Goal: Task Accomplishment & Management: Complete application form

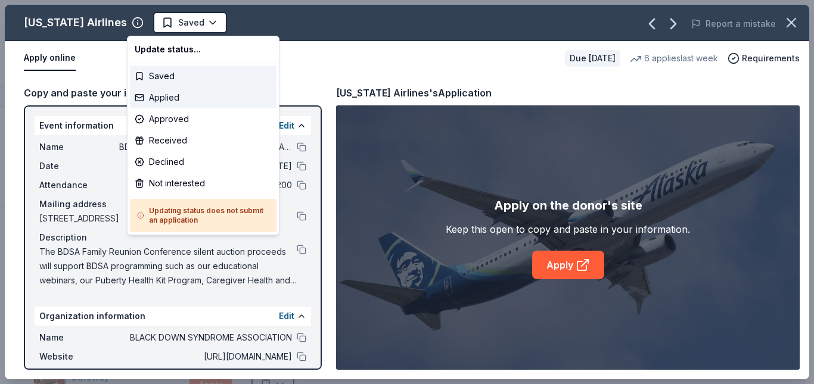
click at [162, 100] on div "Applied" at bounding box center [203, 97] width 147 height 21
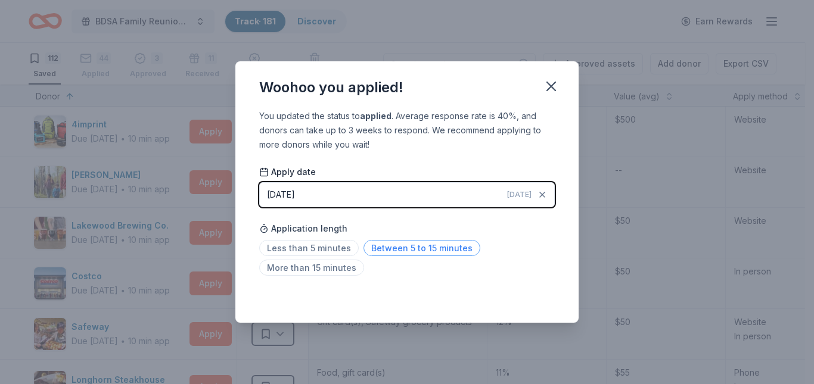
click at [401, 247] on span "Between 5 to 15 minutes" at bounding box center [422, 248] width 117 height 16
click at [553, 87] on icon "button" at bounding box center [551, 86] width 8 height 8
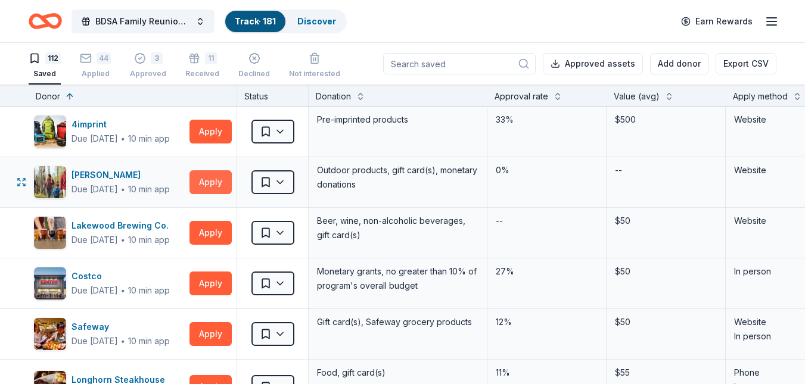
click at [226, 185] on button "Apply" at bounding box center [211, 182] width 42 height 24
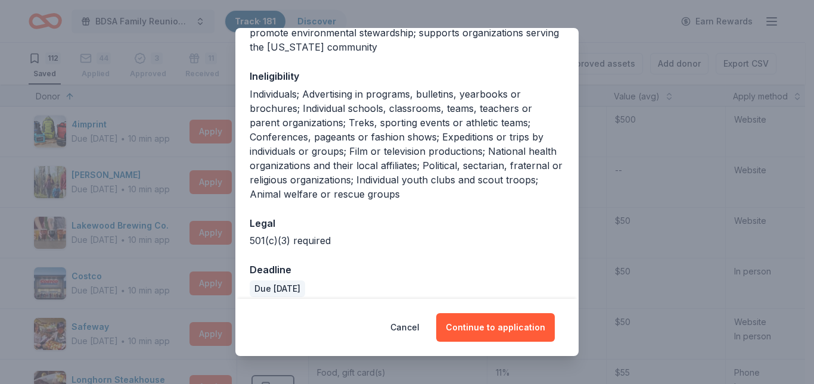
scroll to position [253, 0]
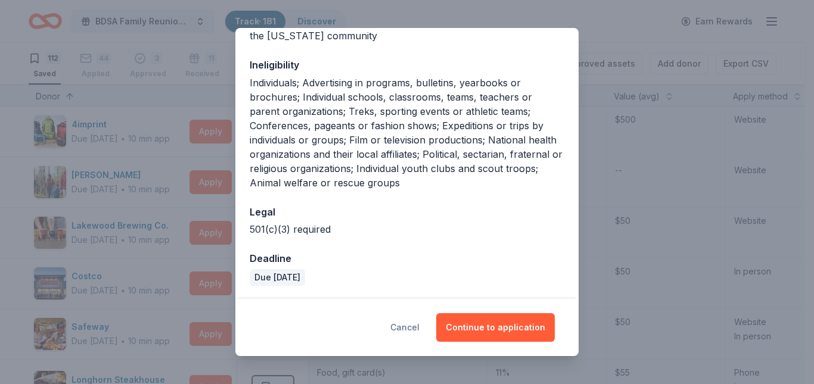
click at [415, 318] on button "Cancel" at bounding box center [404, 328] width 29 height 29
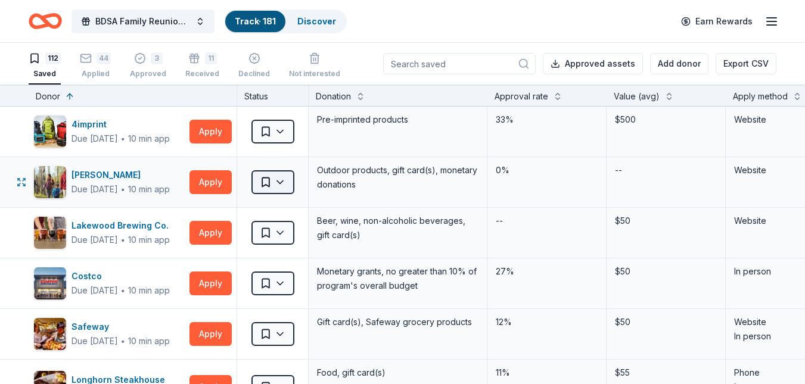
click at [283, 182] on html "BDSA Family Reunion Conference Silent Auction Track · 181 Discover Earn Rewards…" at bounding box center [402, 192] width 805 height 384
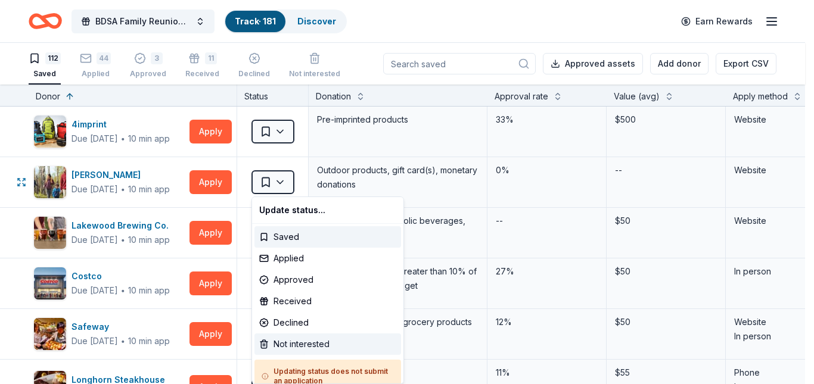
click at [300, 337] on div "Not interested" at bounding box center [327, 344] width 147 height 21
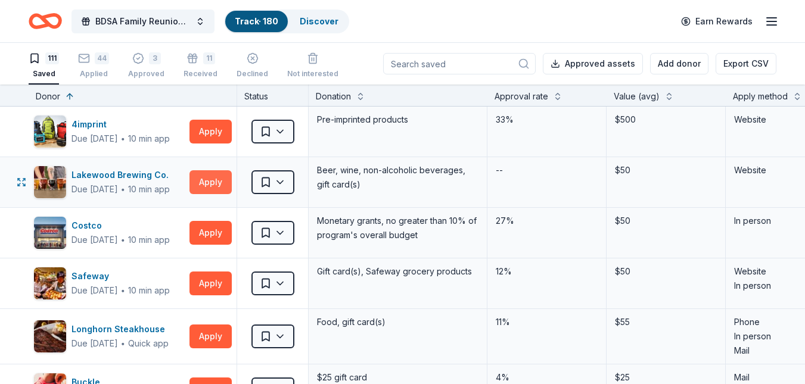
click at [204, 184] on button "Apply" at bounding box center [211, 182] width 42 height 24
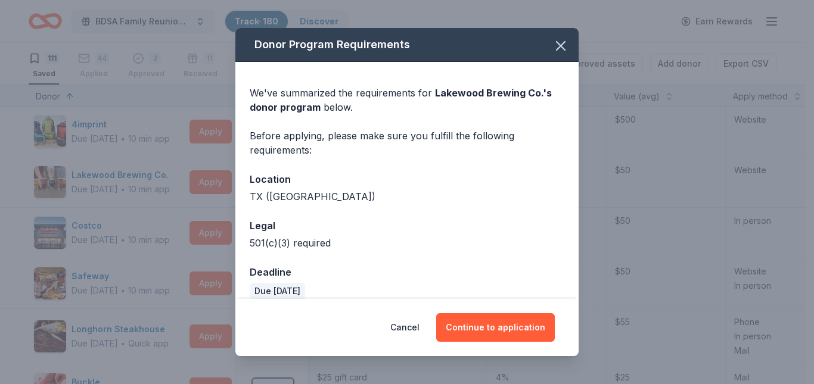
scroll to position [14, 0]
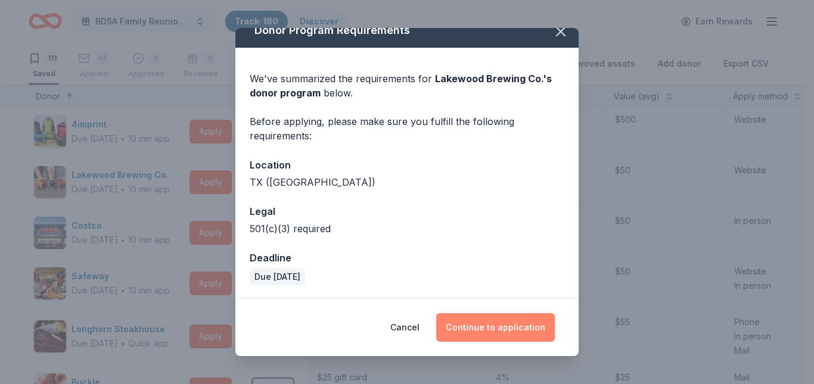
click at [495, 330] on button "Continue to application" at bounding box center [495, 328] width 119 height 29
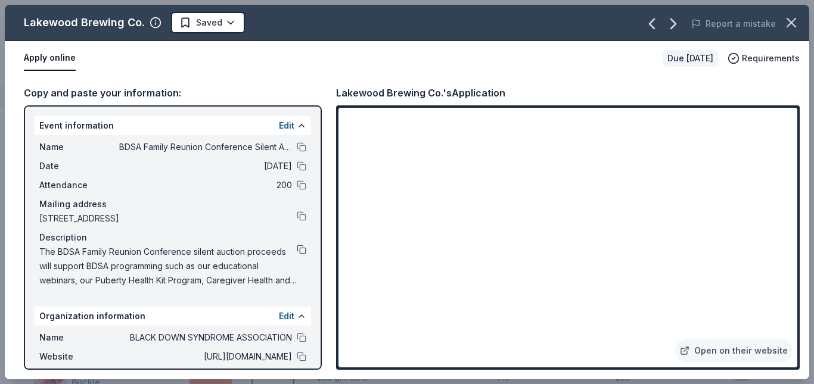
click at [297, 249] on button at bounding box center [302, 250] width 10 height 10
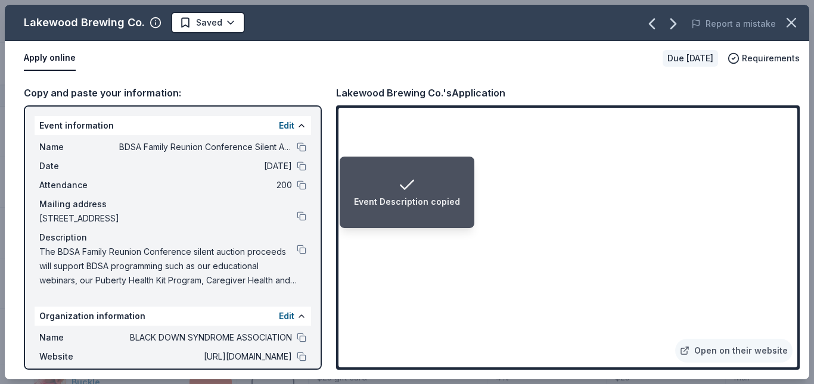
drag, startPoint x: 797, startPoint y: 293, endPoint x: 797, endPoint y: 309, distance: 16.7
click at [799, 311] on div "Open on their website" at bounding box center [568, 237] width 464 height 265
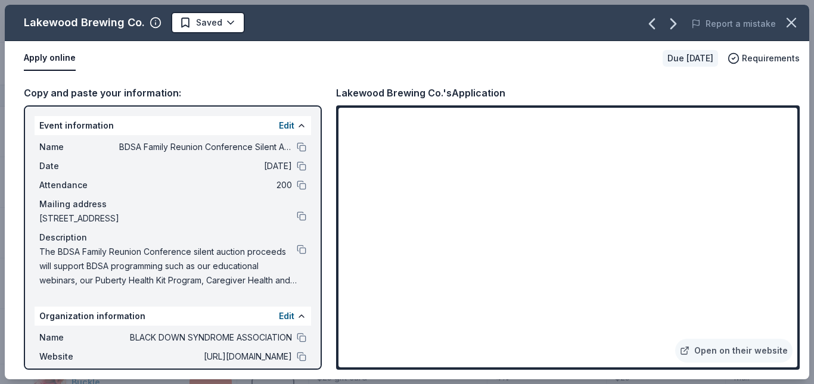
drag, startPoint x: 797, startPoint y: 297, endPoint x: 792, endPoint y: 308, distance: 12.0
click at [797, 296] on div "Open on their website" at bounding box center [568, 237] width 464 height 265
click at [228, 21] on html "BDSA Family Reunion Conference Silent Auction Track · 180 Discover Earn Rewards…" at bounding box center [407, 192] width 814 height 384
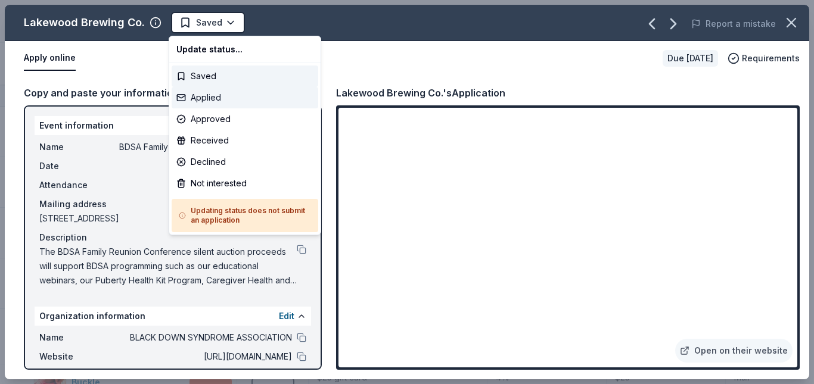
click at [218, 100] on div "Applied" at bounding box center [245, 97] width 147 height 21
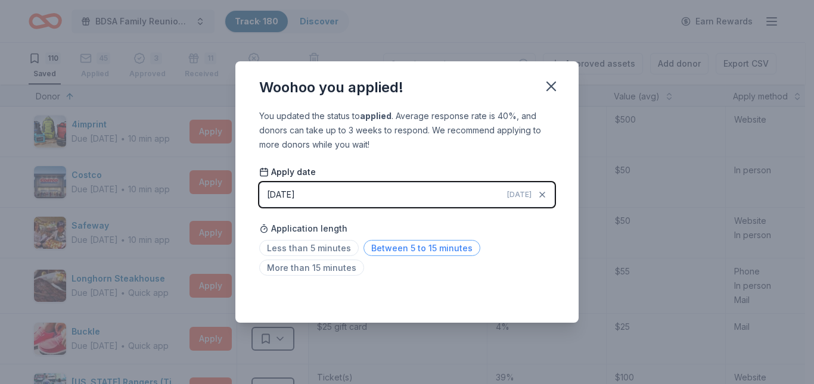
click at [402, 254] on span "Between 5 to 15 minutes" at bounding box center [422, 248] width 117 height 16
click at [551, 82] on icon "button" at bounding box center [551, 86] width 17 height 17
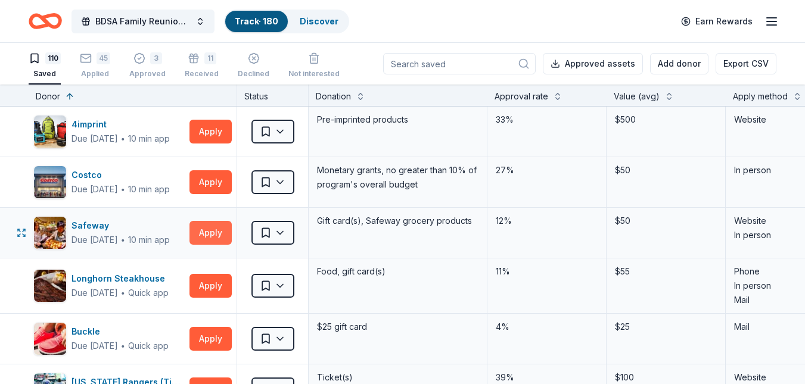
click at [210, 231] on button "Apply" at bounding box center [211, 233] width 42 height 24
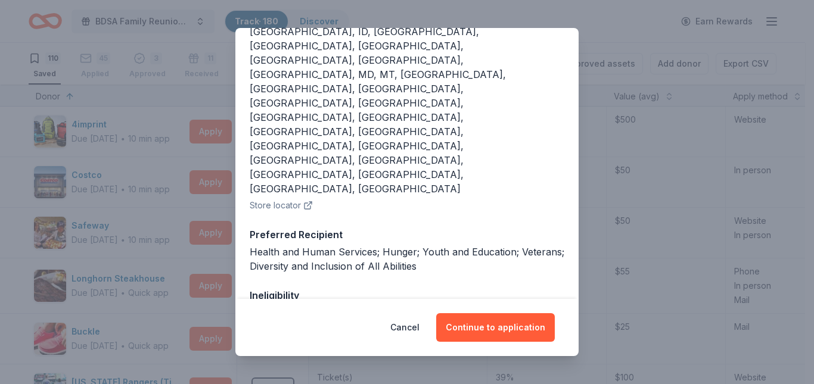
scroll to position [222, 0]
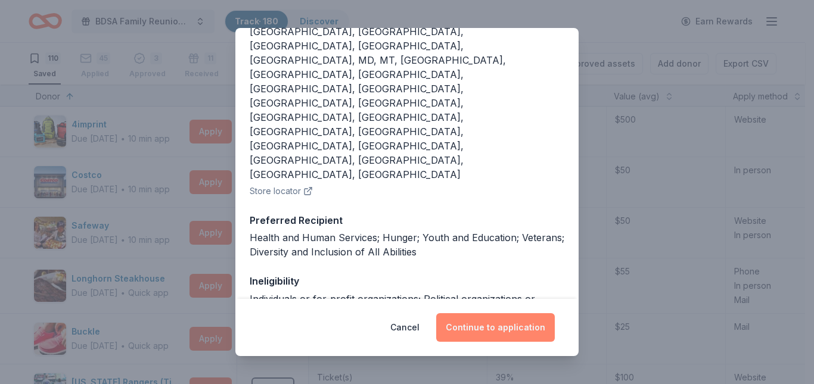
click at [480, 331] on button "Continue to application" at bounding box center [495, 328] width 119 height 29
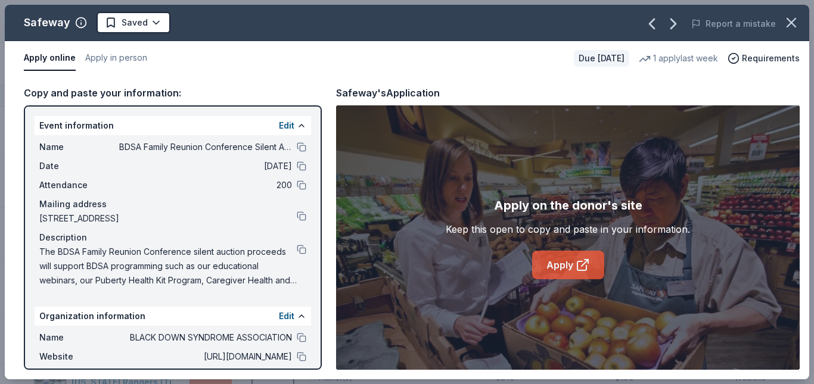
click at [548, 274] on link "Apply" at bounding box center [568, 265] width 72 height 29
click at [790, 22] on icon "button" at bounding box center [791, 22] width 17 height 17
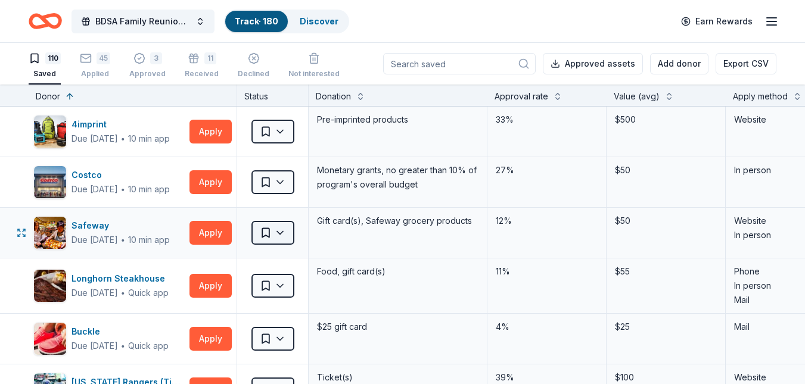
click at [279, 234] on html "BDSA Family Reunion Conference Silent Auction Track · 180 Discover Earn Rewards…" at bounding box center [402, 192] width 805 height 384
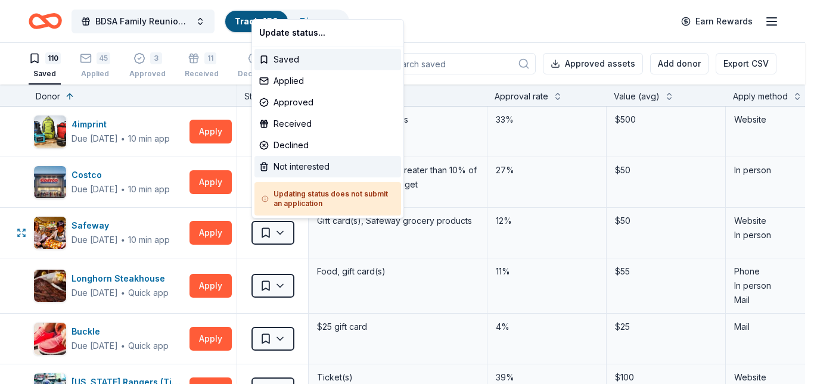
click at [277, 163] on div "Not interested" at bounding box center [327, 166] width 147 height 21
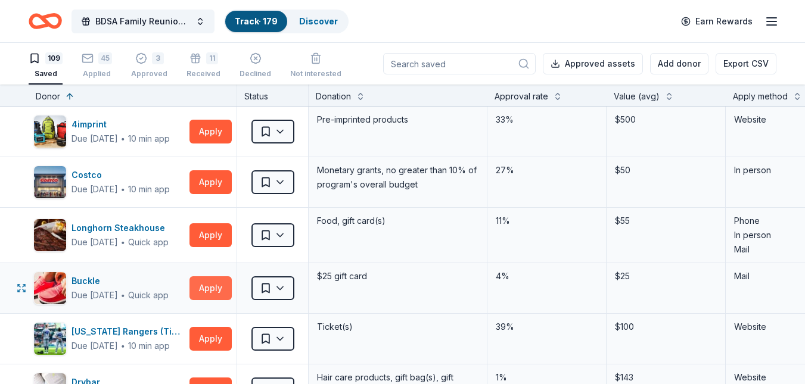
click at [200, 286] on button "Apply" at bounding box center [211, 289] width 42 height 24
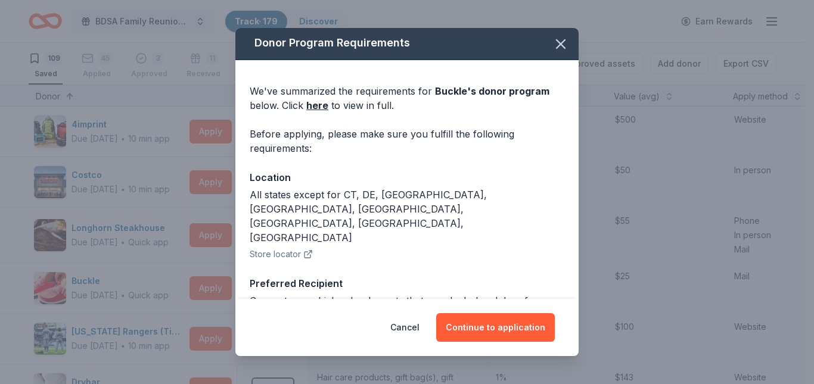
scroll to position [0, 0]
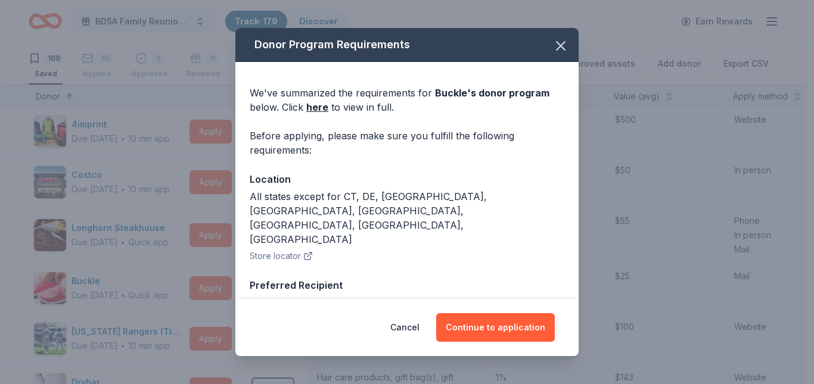
click at [607, 24] on div "Donor Program Requirements We've summarized the requirements for Buckle 's dono…" at bounding box center [407, 192] width 814 height 384
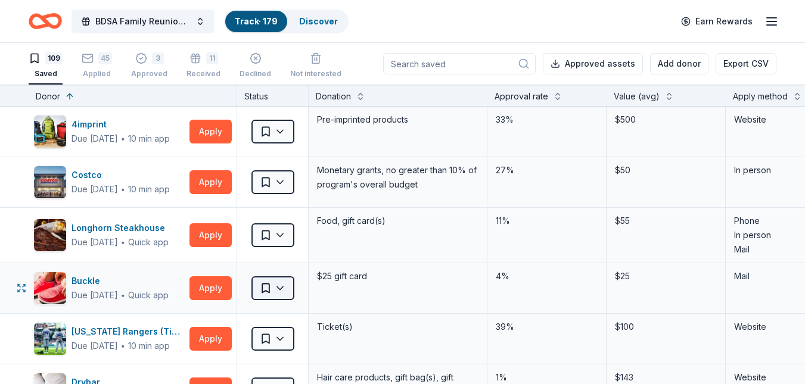
click at [281, 289] on html "BDSA Family Reunion Conference Silent Auction Track · 179 Discover Earn Rewards…" at bounding box center [402, 192] width 805 height 384
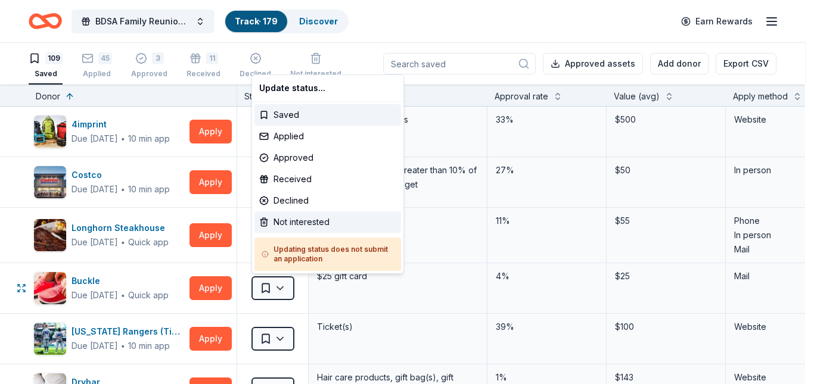
click at [278, 224] on div "Not interested" at bounding box center [327, 222] width 147 height 21
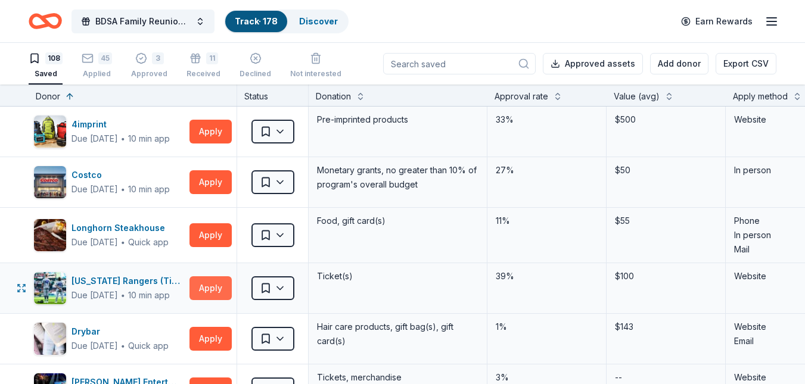
click at [206, 289] on button "Apply" at bounding box center [211, 289] width 42 height 24
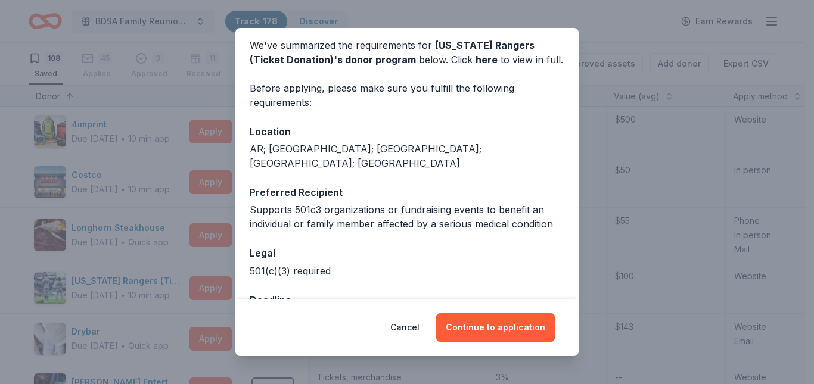
scroll to position [48, 0]
click at [501, 323] on button "Continue to application" at bounding box center [495, 328] width 119 height 29
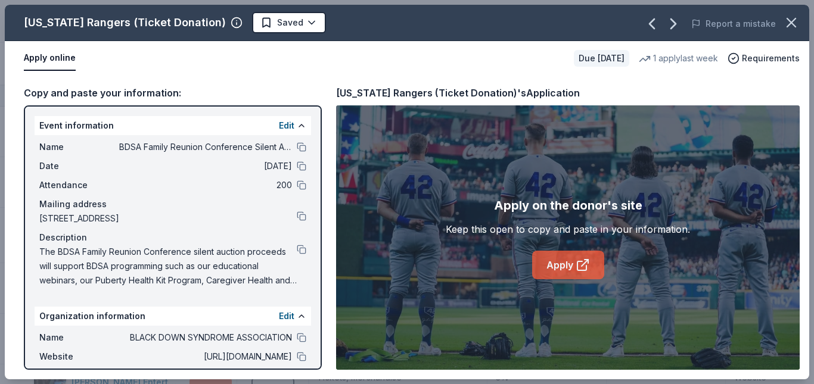
click at [550, 272] on link "Apply" at bounding box center [568, 265] width 72 height 29
click at [279, 22] on html "BDSA Family Reunion Conference Silent Auction Track · 178 Discover Earn Rewards…" at bounding box center [407, 192] width 814 height 384
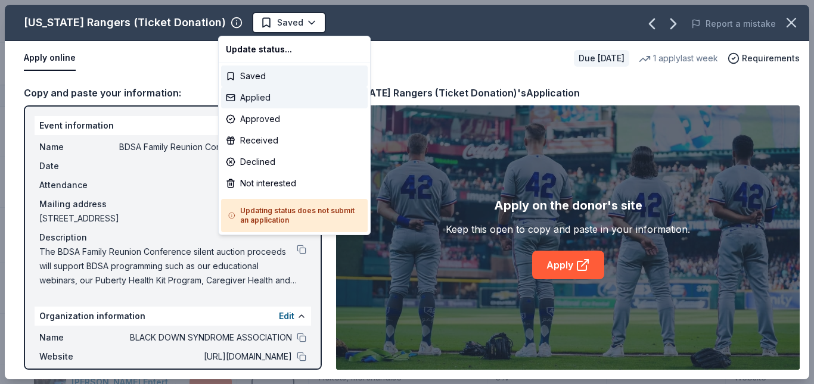
click at [254, 96] on div "Applied" at bounding box center [294, 97] width 147 height 21
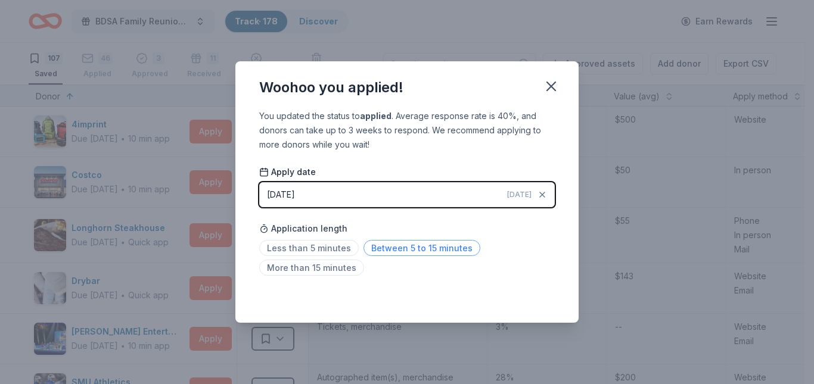
click at [378, 253] on span "Between 5 to 15 minutes" at bounding box center [422, 248] width 117 height 16
click at [377, 244] on span "Between 5 to 15 minutes" at bounding box center [422, 248] width 117 height 16
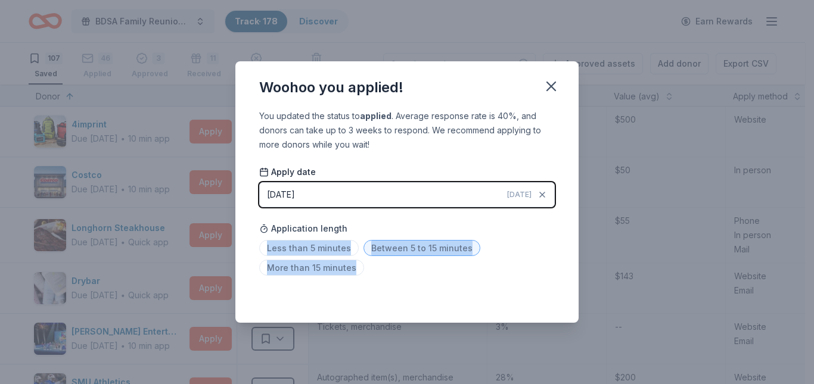
click at [377, 244] on span "Between 5 to 15 minutes" at bounding box center [422, 248] width 117 height 16
click at [411, 281] on div "You updated the status to applied . Average response rate is 40%, and donors ca…" at bounding box center [406, 216] width 343 height 215
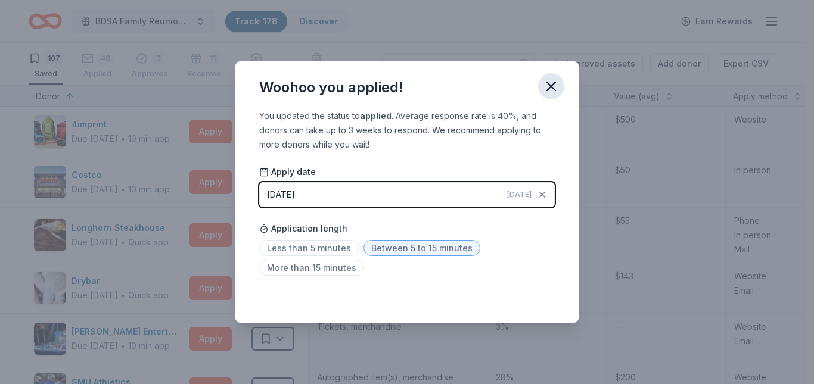
click at [551, 79] on icon "button" at bounding box center [551, 86] width 17 height 17
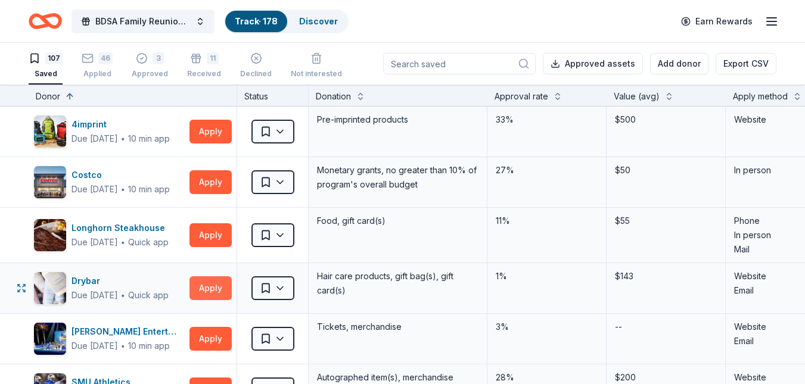
click at [208, 291] on button "Apply" at bounding box center [211, 289] width 42 height 24
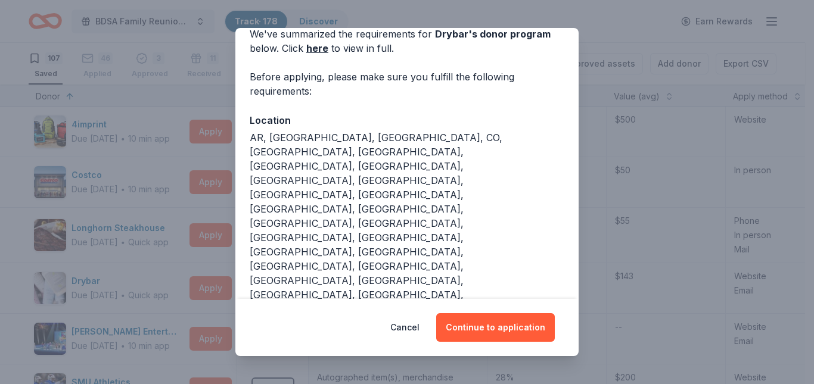
scroll to position [60, 0]
click at [504, 327] on button "Continue to application" at bounding box center [495, 328] width 119 height 29
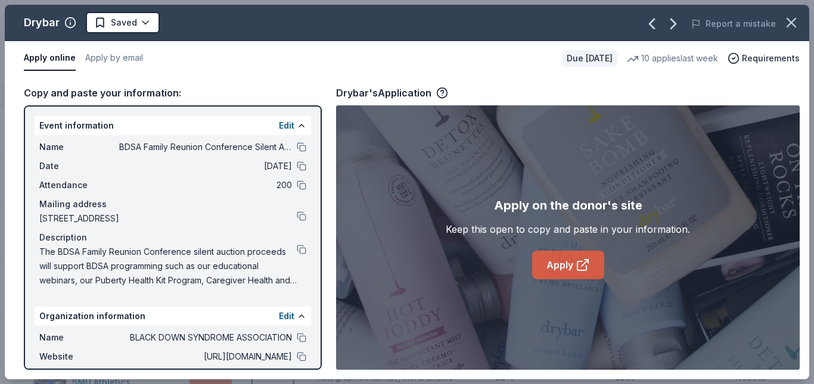
click at [558, 264] on link "Apply" at bounding box center [568, 265] width 72 height 29
